Goal: Task Accomplishment & Management: Use online tool/utility

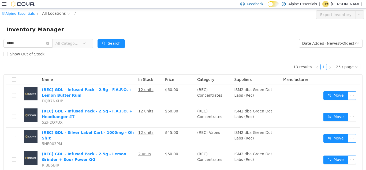
scroll to position [30, 0]
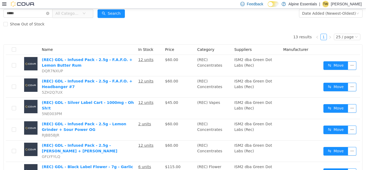
click at [11, 12] on input "*****" at bounding box center [27, 13] width 49 height 9
type input "********"
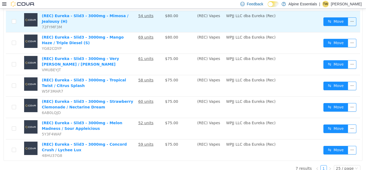
scroll to position [80, 0]
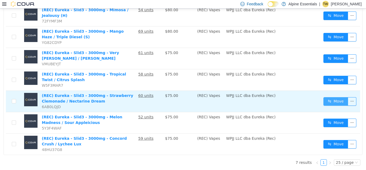
click at [342, 98] on button "Move" at bounding box center [335, 101] width 25 height 9
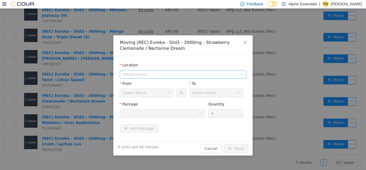
click at [168, 76] on span "Please select" at bounding box center [180, 74] width 114 height 5
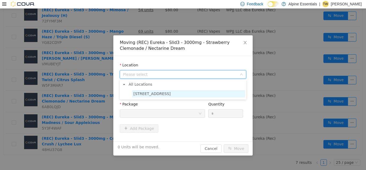
click at [154, 95] on span "[STREET_ADDRESS]" at bounding box center [151, 93] width 37 height 4
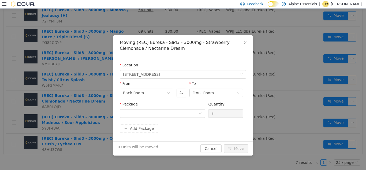
click at [162, 119] on div "Package" at bounding box center [162, 110] width 85 height 18
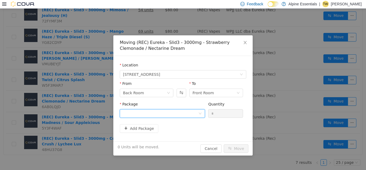
click at [167, 114] on div at bounding box center [160, 113] width 75 height 8
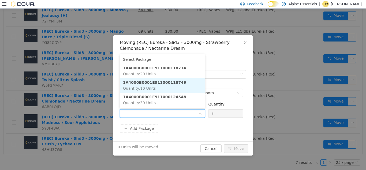
click at [167, 85] on li "1A4000B0001E911000118749 Quantity : 10 Units" at bounding box center [162, 85] width 85 height 14
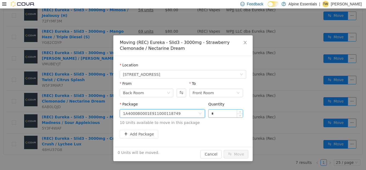
click at [212, 112] on input "*" at bounding box center [225, 113] width 34 height 8
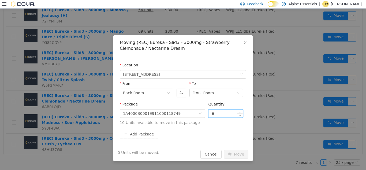
type input "**"
click at [224, 150] on button "Move" at bounding box center [236, 154] width 25 height 9
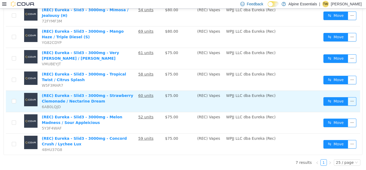
scroll to position [0, 0]
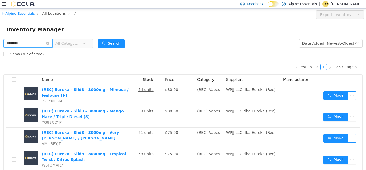
click at [13, 42] on input "********" at bounding box center [27, 43] width 49 height 9
type input "**********"
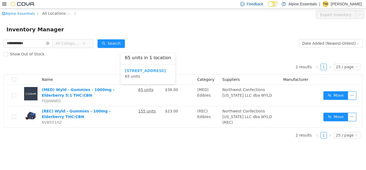
click at [149, 72] on b "[STREET_ADDRESS]" at bounding box center [145, 70] width 41 height 4
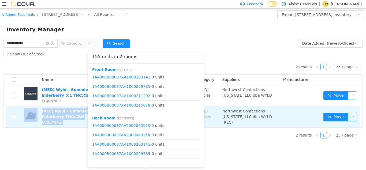
drag, startPoint x: 185, startPoint y: 24, endPoint x: 149, endPoint y: 110, distance: 93.2
click at [149, 110] on body "**********" at bounding box center [183, 88] width 366 height 161
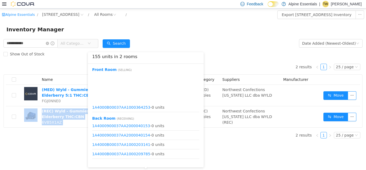
scroll to position [625, 0]
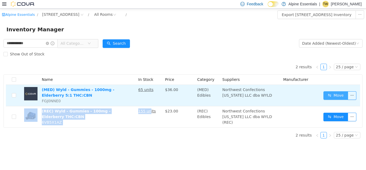
click at [334, 96] on button "Move" at bounding box center [335, 95] width 25 height 9
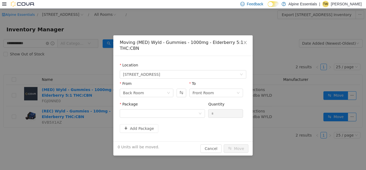
click at [189, 94] on div "From Back Room To Front Room" at bounding box center [183, 90] width 126 height 18
click at [186, 94] on button "Swap" at bounding box center [180, 92] width 9 height 9
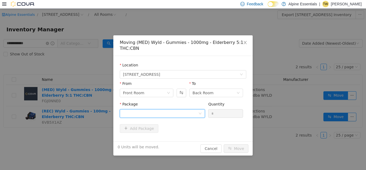
click at [179, 110] on div at bounding box center [160, 113] width 75 height 8
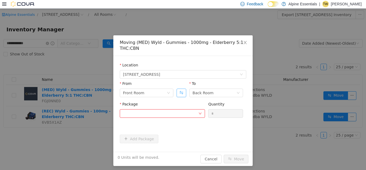
click at [183, 92] on button "Swap" at bounding box center [180, 92] width 9 height 9
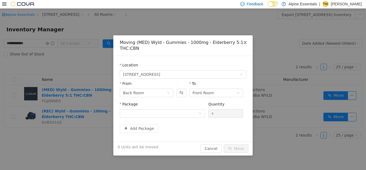
click at [244, 40] on span "Close" at bounding box center [245, 42] width 15 height 15
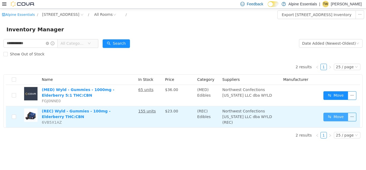
click at [336, 118] on button "Move" at bounding box center [335, 116] width 25 height 9
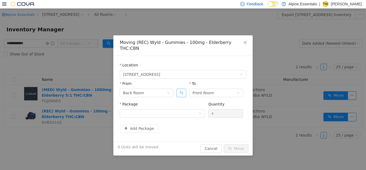
click at [177, 88] on button "Swap" at bounding box center [180, 92] width 9 height 9
click at [172, 115] on div "Package Quantity *" at bounding box center [183, 111] width 126 height 21
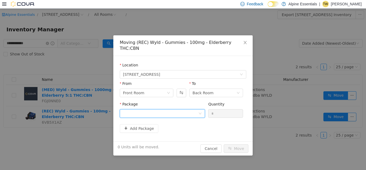
click at [177, 111] on div at bounding box center [160, 113] width 75 height 8
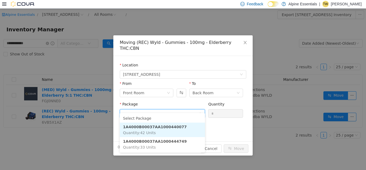
click at [185, 130] on li "1A4000B00037AA1000440077 Quantity : 42 Units" at bounding box center [162, 129] width 85 height 14
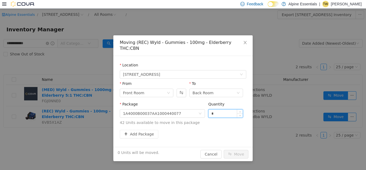
click at [218, 109] on input "*" at bounding box center [225, 113] width 34 height 8
type input "***"
click at [224, 150] on button "Move" at bounding box center [236, 154] width 25 height 9
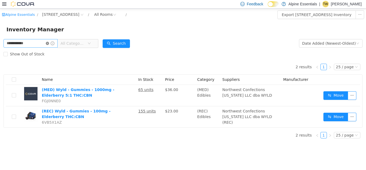
click at [49, 42] on icon "icon: close-circle" at bounding box center [47, 43] width 3 height 3
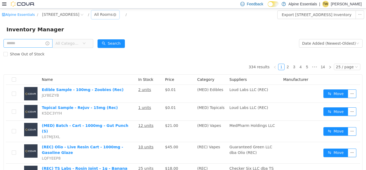
click at [98, 17] on div "All Rooms" at bounding box center [103, 14] width 18 height 8
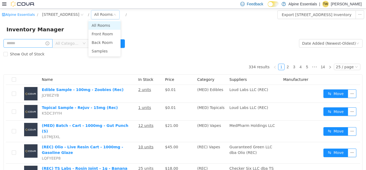
click at [105, 29] on li "All Rooms" at bounding box center [104, 25] width 32 height 9
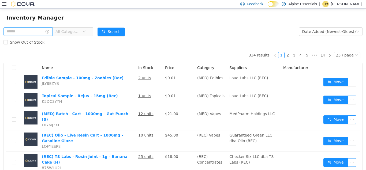
scroll to position [10, 0]
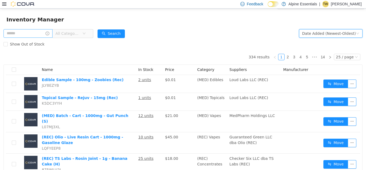
click at [319, 33] on div "Date Added (Newest-Oldest)" at bounding box center [329, 33] width 54 height 8
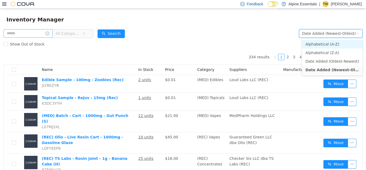
click at [319, 44] on li "Alphabetical (A-Z)" at bounding box center [332, 44] width 60 height 9
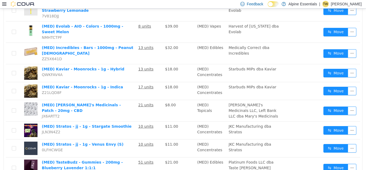
scroll to position [399, 0]
